Goal: Transaction & Acquisition: Purchase product/service

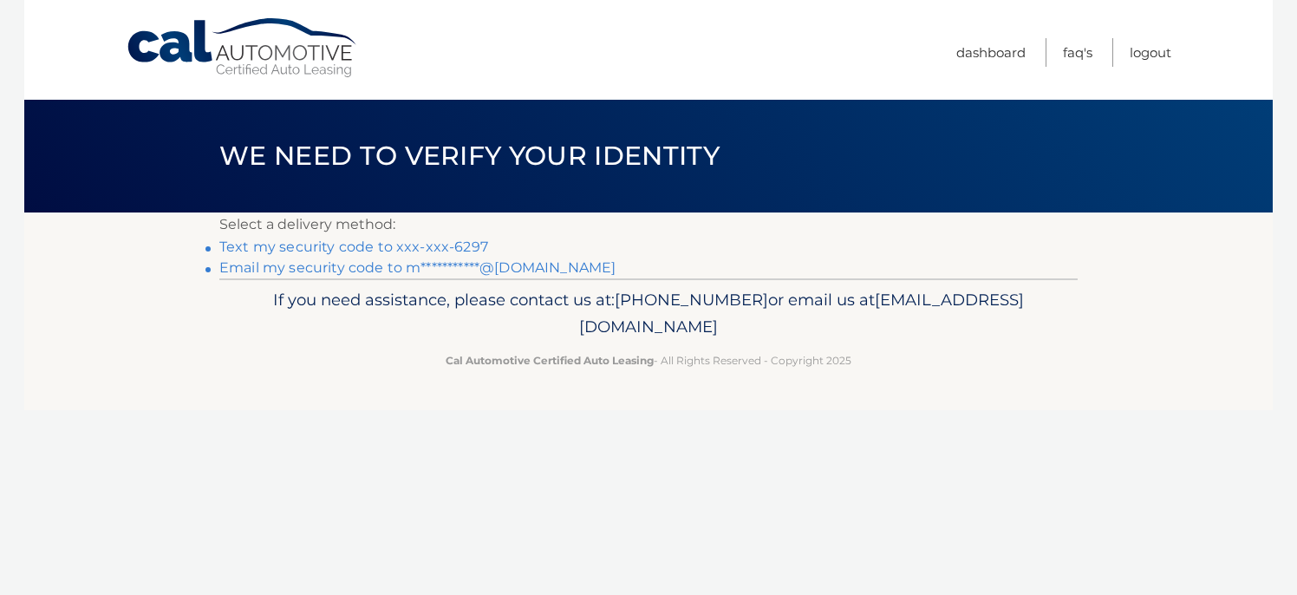
click at [467, 245] on link "Text my security code to xxx-xxx-6297" at bounding box center [353, 247] width 269 height 16
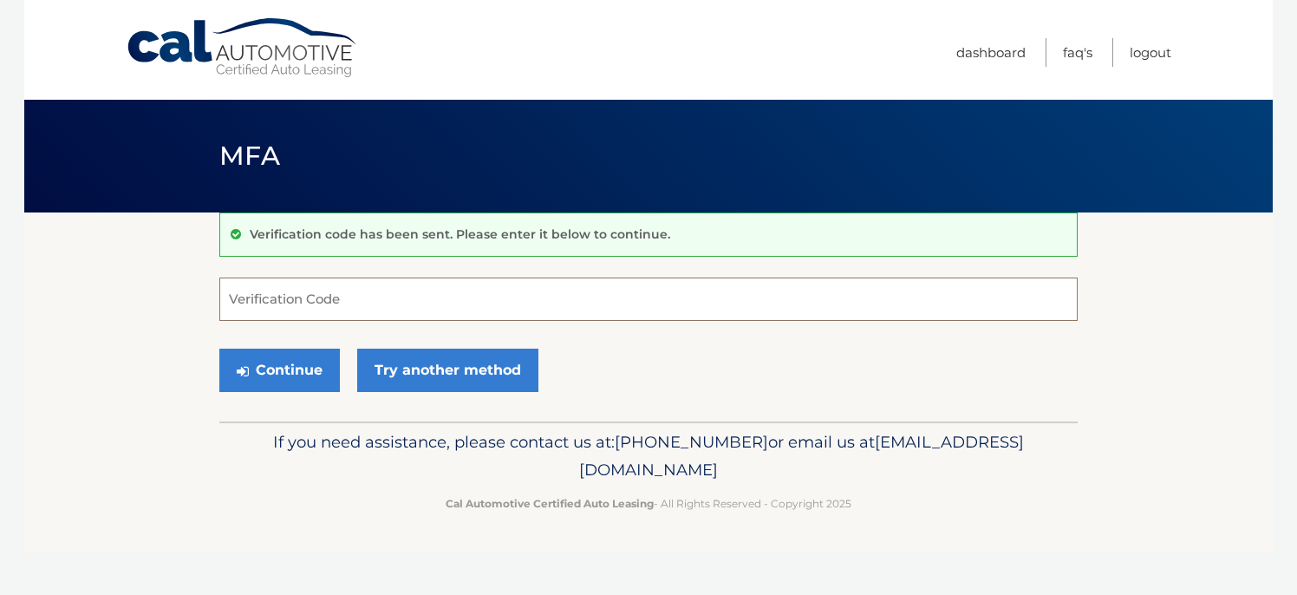
click at [454, 295] on input "Verification Code" at bounding box center [648, 299] width 859 height 43
type input "581451"
click at [316, 372] on button "Continue" at bounding box center [279, 370] width 121 height 43
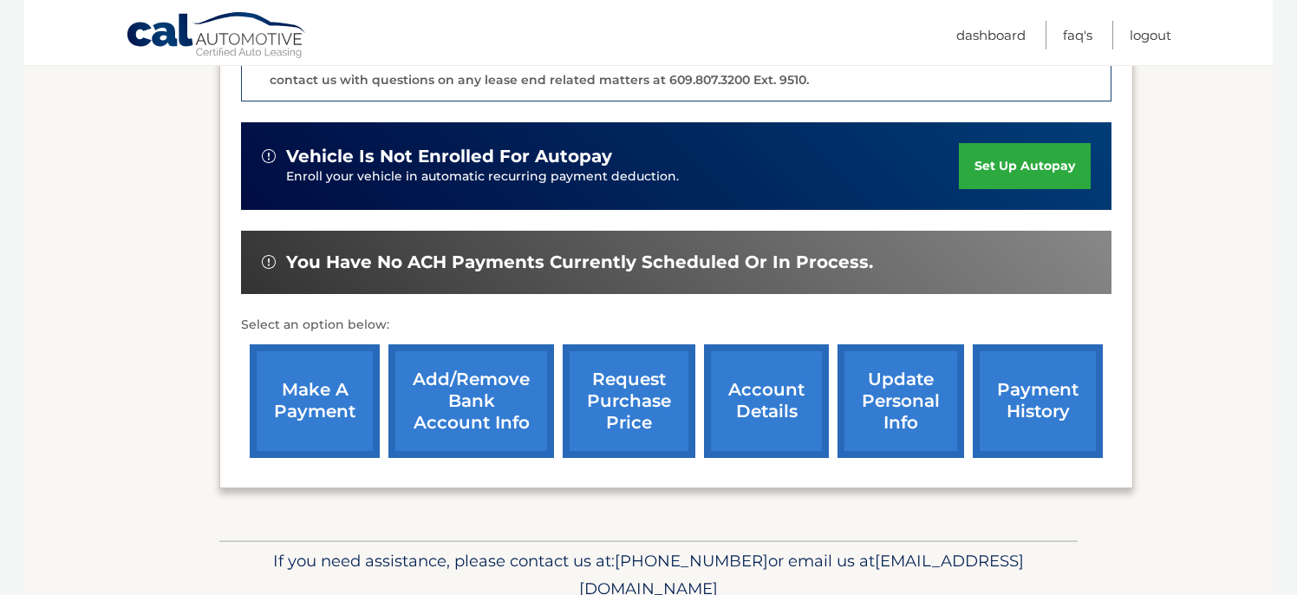
scroll to position [513, 0]
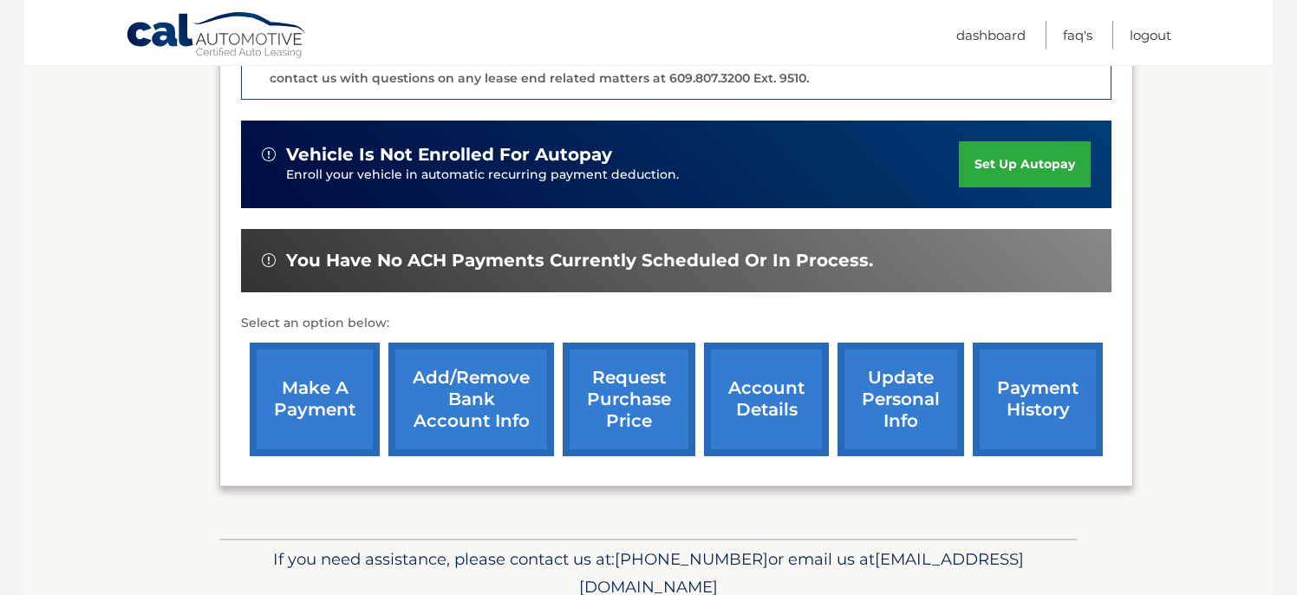
click at [333, 373] on link "make a payment" at bounding box center [315, 400] width 130 height 114
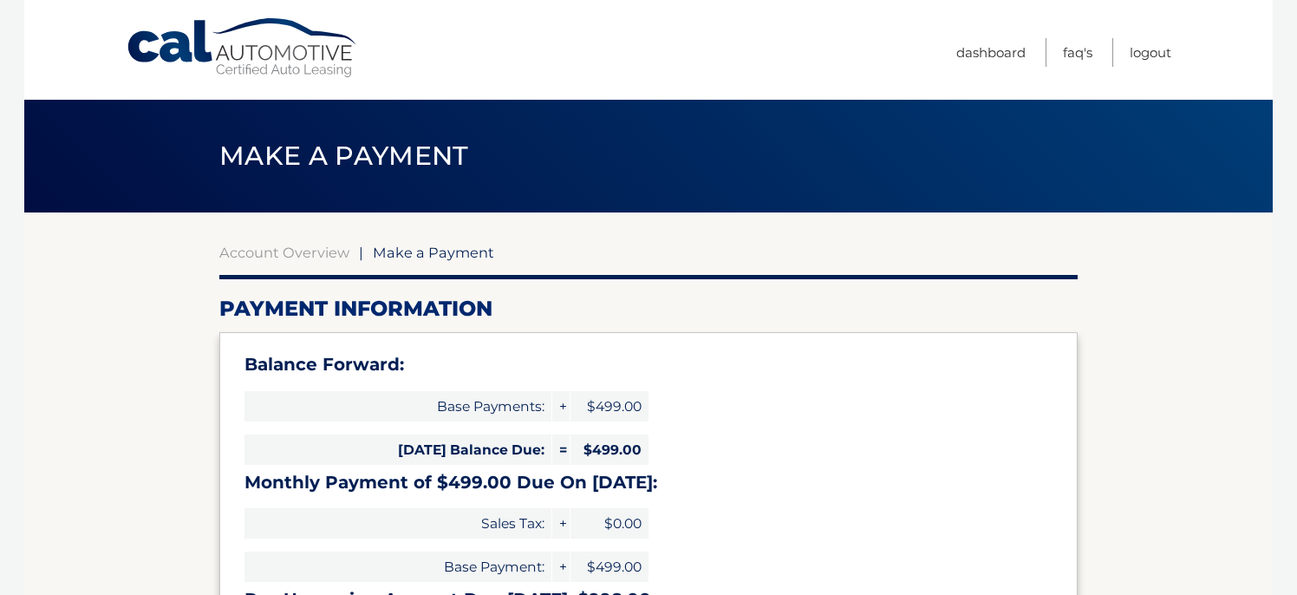
select select "ZDJhYzY0MjYtZmQ1OC00YzBjLTlhODAtZWYwZTZiMDdmNjhj"
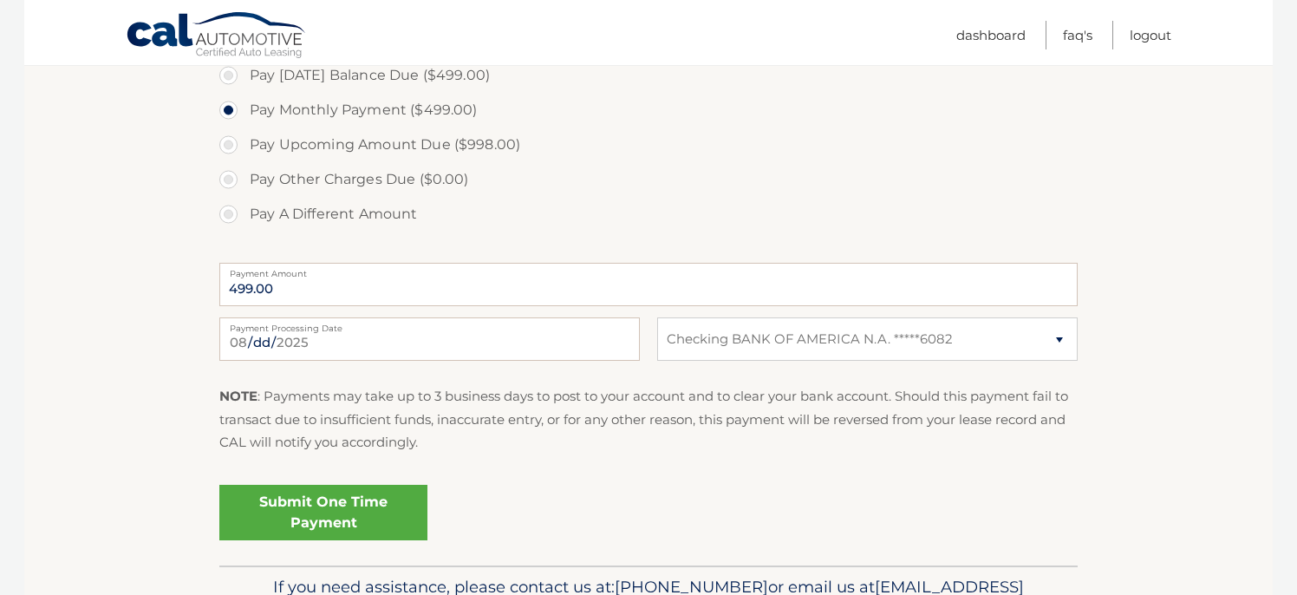
scroll to position [618, 0]
click at [376, 507] on link "Submit One Time Payment" at bounding box center [323, 511] width 208 height 56
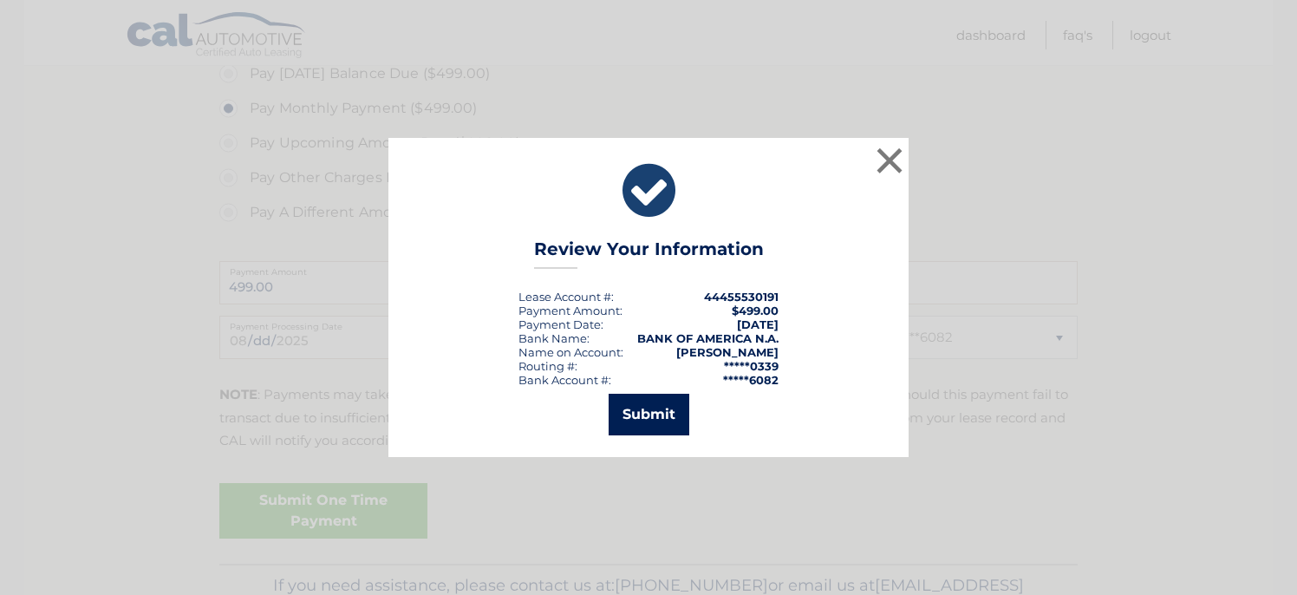
click at [654, 410] on button "Submit" at bounding box center [649, 415] width 81 height 42
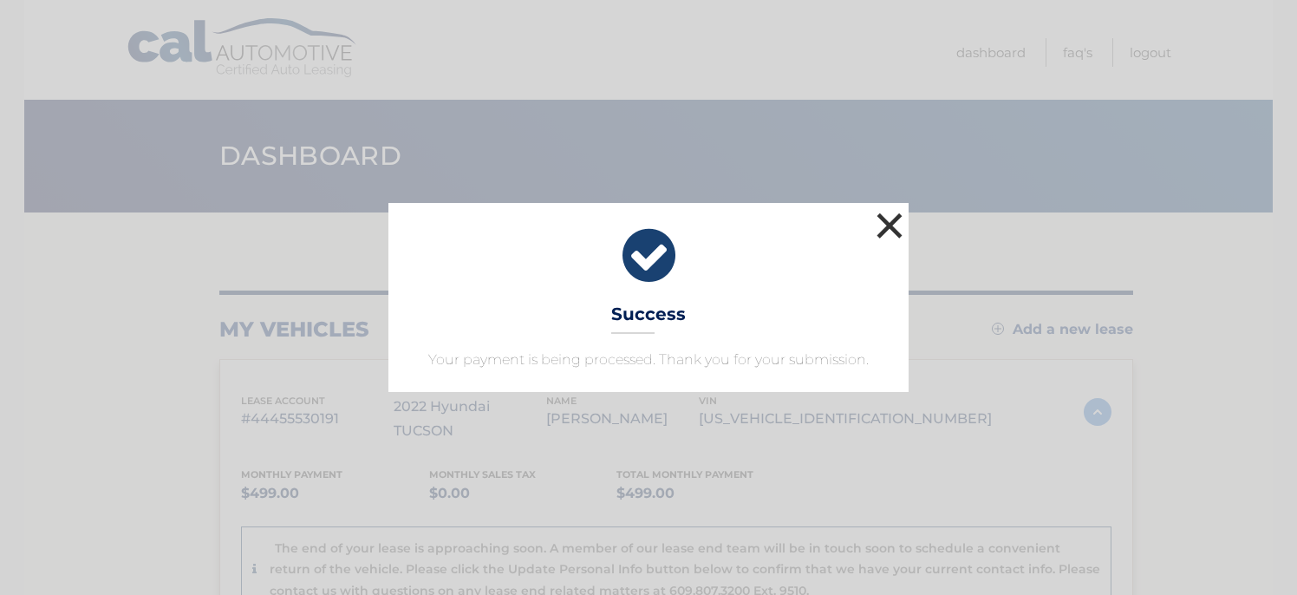
click at [898, 229] on button "×" at bounding box center [889, 225] width 35 height 35
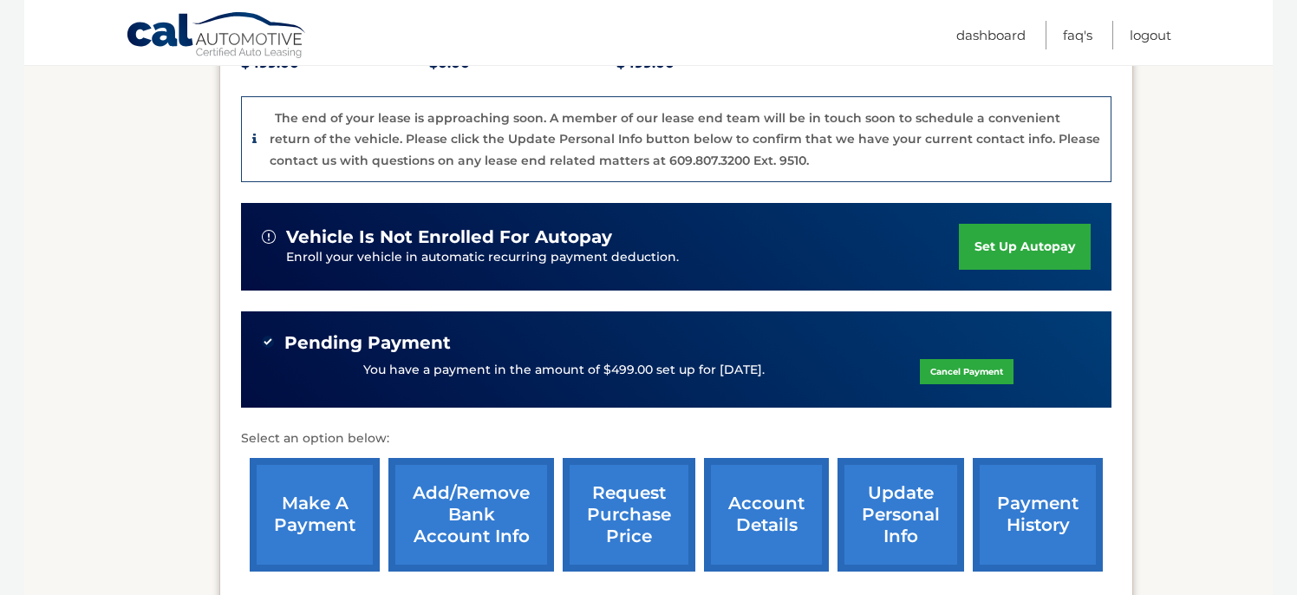
scroll to position [431, 0]
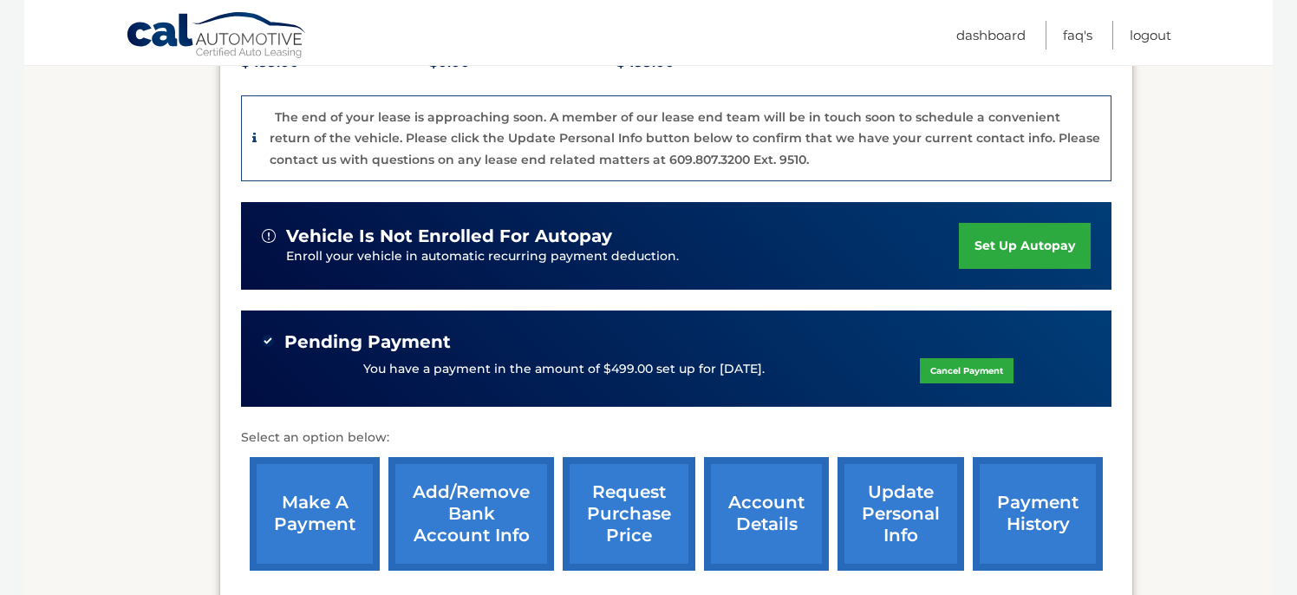
click at [1067, 477] on link "payment history" at bounding box center [1038, 514] width 130 height 114
